Goal: Browse casually

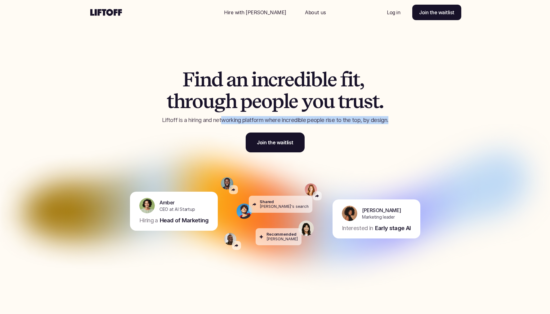
drag, startPoint x: 390, startPoint y: 120, endPoint x: 221, endPoint y: 121, distance: 169.6
click at [221, 121] on p "Liftoff is a hiring and networking platform where incredible people rise to the…" at bounding box center [275, 120] width 264 height 8
click at [218, 122] on p "Liftoff is a hiring and networking platform where incredible people rise to the…" at bounding box center [275, 120] width 264 height 8
drag, startPoint x: 292, startPoint y: 120, endPoint x: 393, endPoint y: 118, distance: 100.8
click at [393, 119] on p "Liftoff is a hiring and networking platform where incredible people rise to the…" at bounding box center [275, 120] width 264 height 8
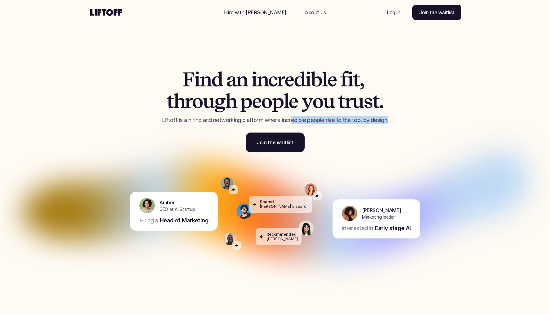
click at [393, 118] on p "Liftoff is a hiring and networking platform where incredible people rise to the…" at bounding box center [275, 120] width 264 height 8
drag, startPoint x: 389, startPoint y: 120, endPoint x: 260, endPoint y: 123, distance: 129.0
click at [260, 123] on p "Liftoff is a hiring and networking platform where incredible people rise to the…" at bounding box center [275, 120] width 264 height 8
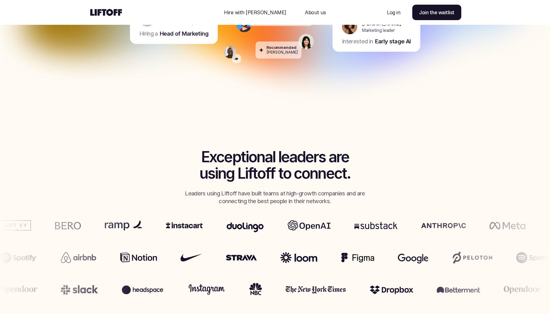
scroll to position [189, 0]
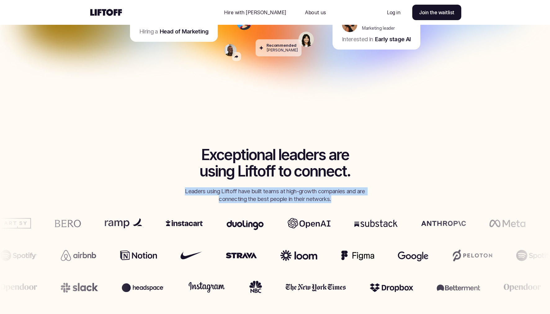
drag, startPoint x: 333, startPoint y: 201, endPoint x: 177, endPoint y: 189, distance: 157.0
click at [177, 189] on div "Exceptional leaders are using Liftoff to connect. Leaders using Liftoff have bu…" at bounding box center [275, 175] width 310 height 56
click at [352, 197] on p "Leaders using Liftoff have built teams at high-growth companies and are connect…" at bounding box center [275, 196] width 192 height 16
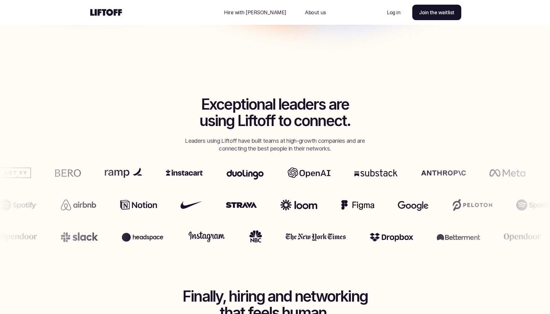
scroll to position [239, 0]
click at [463, 125] on section "Exceptional leaders are using Liftoff to connect. Leaders using Liftoff have bu…" at bounding box center [275, 162] width 550 height 175
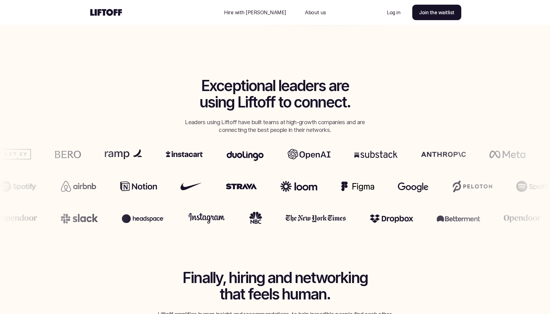
scroll to position [259, 0]
